Goal: Transaction & Acquisition: Purchase product/service

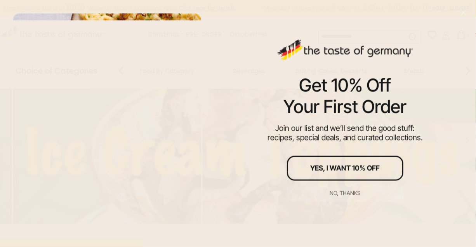
scroll to position [52, 0]
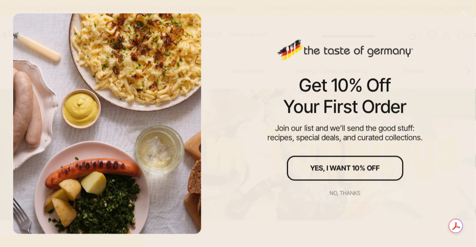
click at [351, 188] on button "No, thanks" at bounding box center [345, 192] width 117 height 17
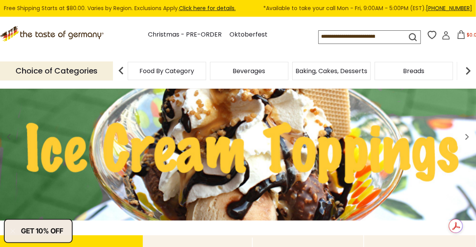
click at [446, 37] on icon at bounding box center [446, 35] width 9 height 9
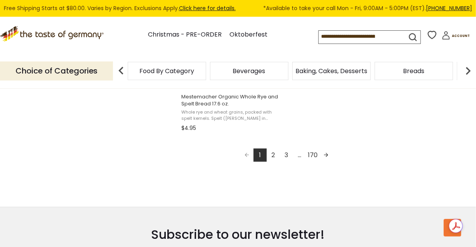
scroll to position [1450, 0]
click at [471, 72] on img at bounding box center [469, 71] width 16 height 16
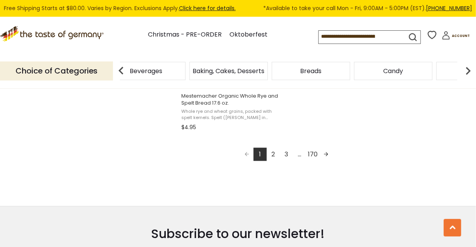
click at [471, 72] on img at bounding box center [469, 71] width 16 height 16
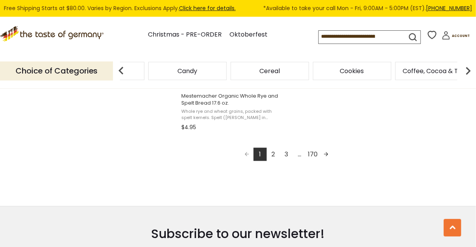
click at [471, 72] on img at bounding box center [469, 71] width 16 height 16
click at [359, 73] on span "Coffee, Cocoa & Tea" at bounding box center [331, 71] width 63 height 6
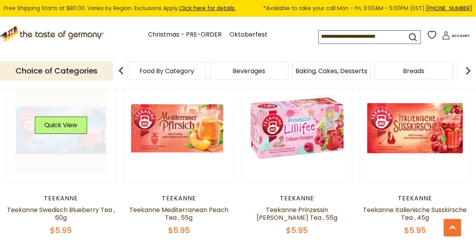
scroll to position [622, 0]
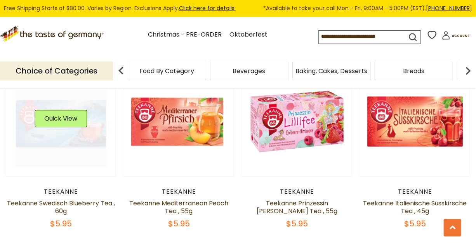
click at [57, 126] on link at bounding box center [61, 121] width 92 height 92
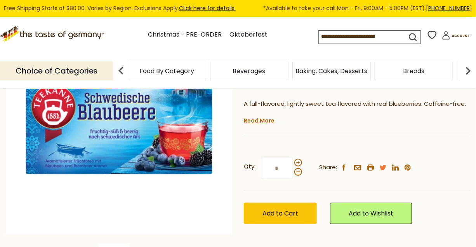
scroll to position [129, 0]
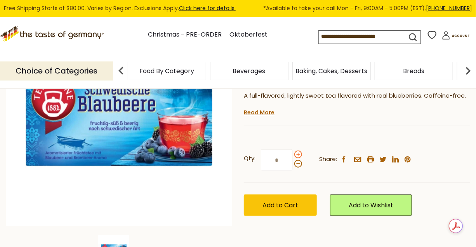
click at [295, 152] on span at bounding box center [299, 154] width 8 height 8
click at [293, 152] on input "*" at bounding box center [277, 159] width 32 height 21
type input "*"
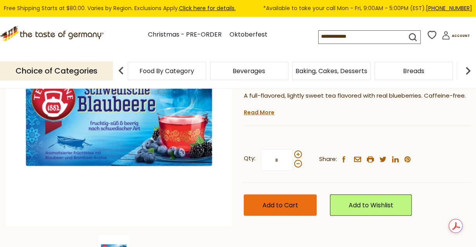
click at [293, 206] on span "Add to Cart" at bounding box center [281, 204] width 36 height 9
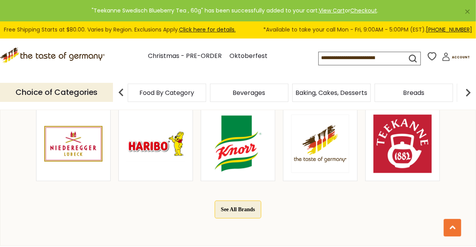
scroll to position [389, 0]
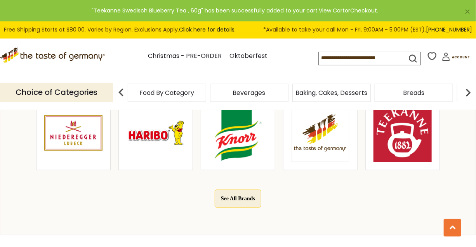
click at [408, 127] on img at bounding box center [403, 133] width 58 height 58
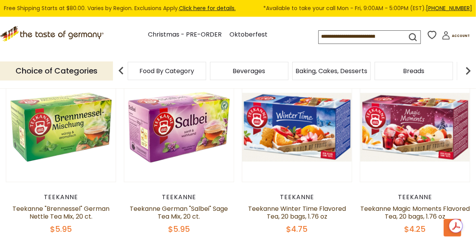
scroll to position [647, 0]
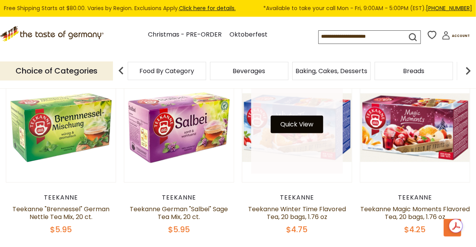
click at [309, 129] on button "Quick View" at bounding box center [297, 123] width 52 height 17
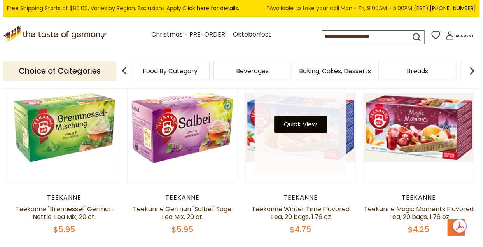
scroll to position [648, 0]
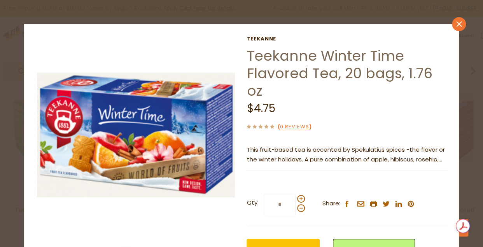
click at [455, 25] on icon "close" at bounding box center [458, 24] width 6 height 6
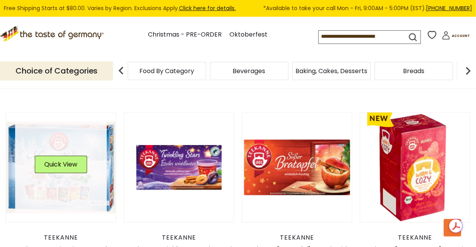
scroll to position [777, 0]
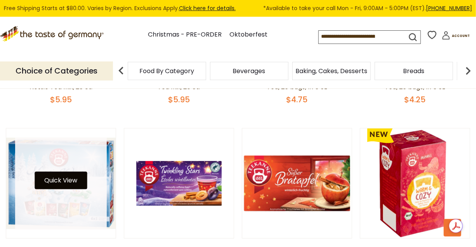
click at [82, 183] on button "Quick View" at bounding box center [61, 179] width 52 height 17
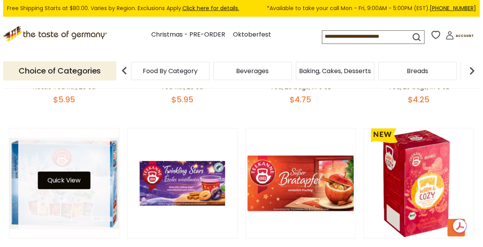
scroll to position [778, 0]
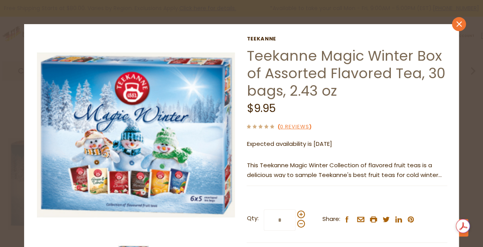
click at [455, 23] on icon "close" at bounding box center [458, 24] width 6 height 6
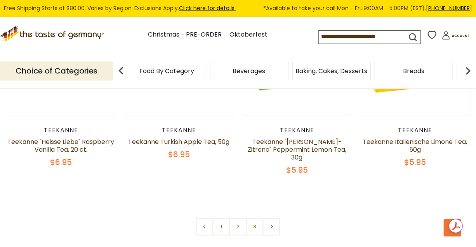
scroll to position [1658, 0]
click at [457, 40] on link "Account" at bounding box center [456, 36] width 28 height 11
